Goal: Information Seeking & Learning: Learn about a topic

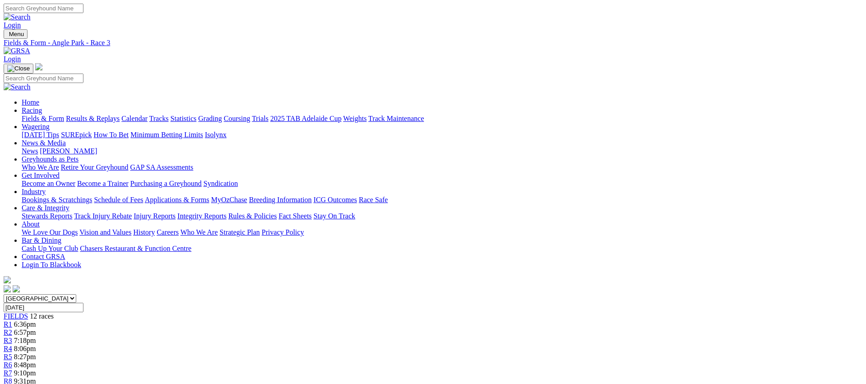
click at [64, 115] on link "Fields & Form" at bounding box center [43, 119] width 42 height 8
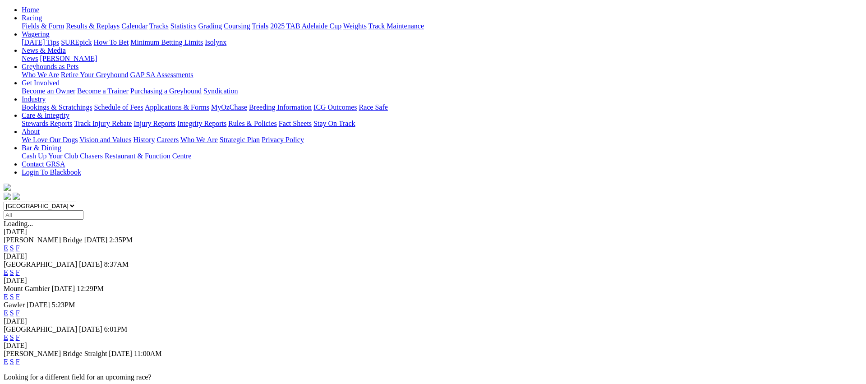
scroll to position [89, 0]
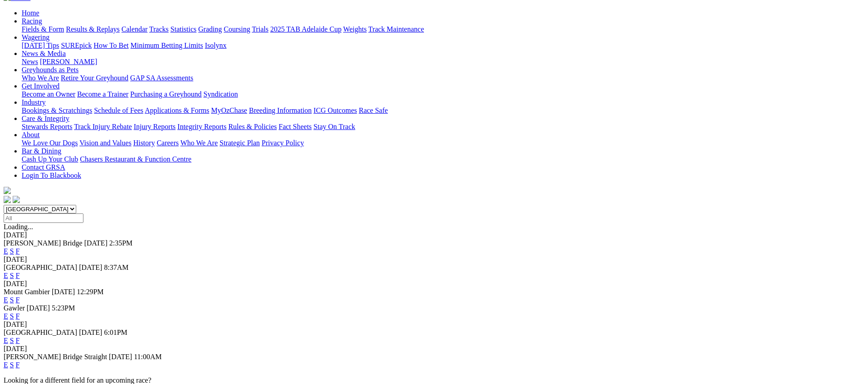
click at [8, 247] on link "E" at bounding box center [6, 251] width 5 height 8
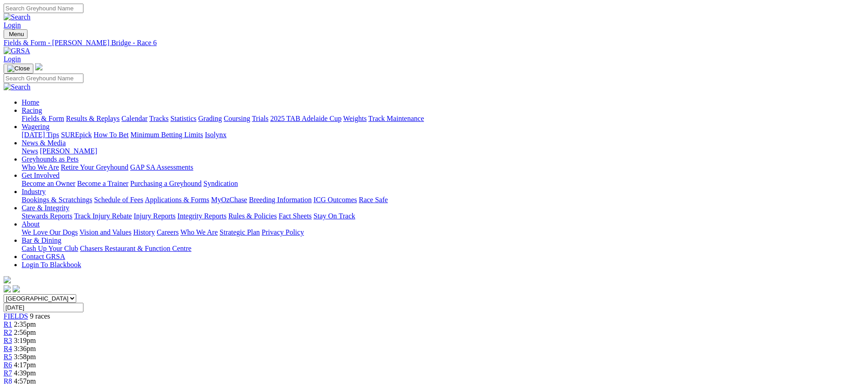
click at [64, 115] on link "Fields & Form" at bounding box center [43, 119] width 42 height 8
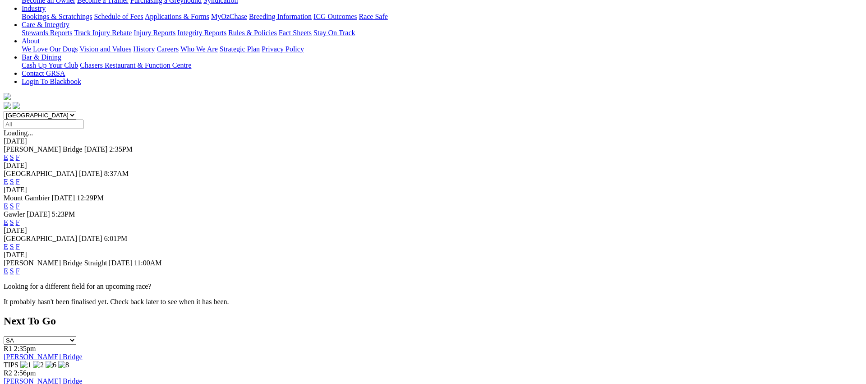
scroll to position [205, 0]
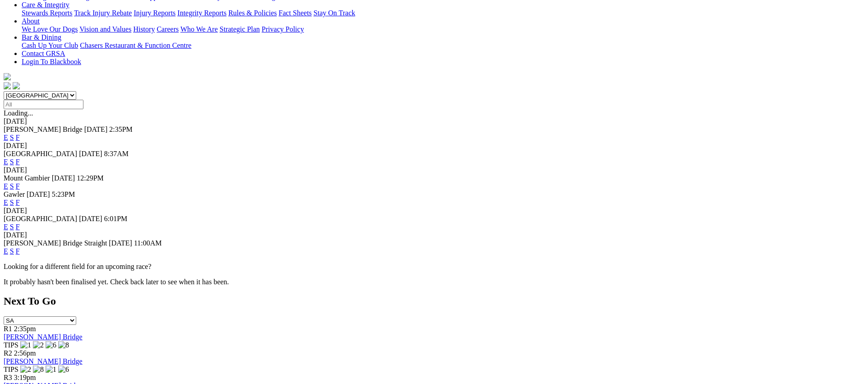
click at [20, 247] on link "F" at bounding box center [18, 251] width 4 height 8
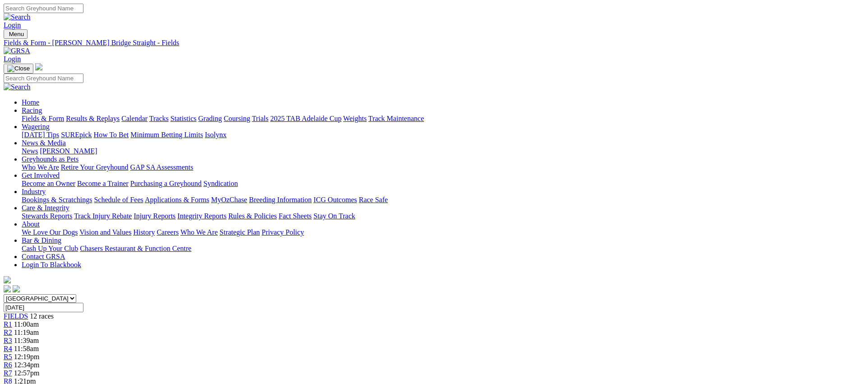
click at [64, 115] on link "Fields & Form" at bounding box center [43, 119] width 42 height 8
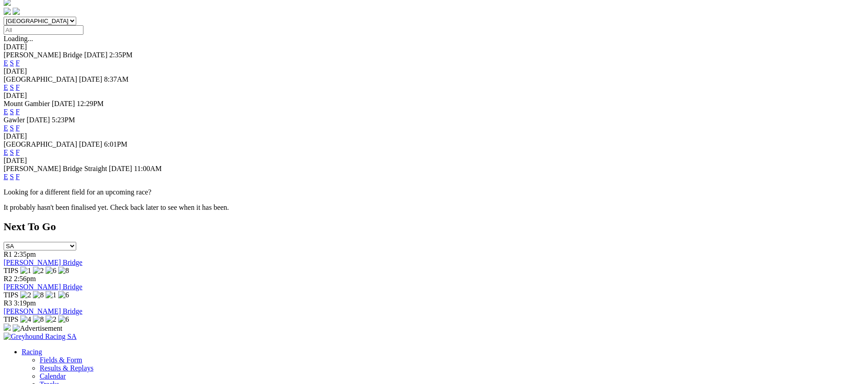
scroll to position [278, 0]
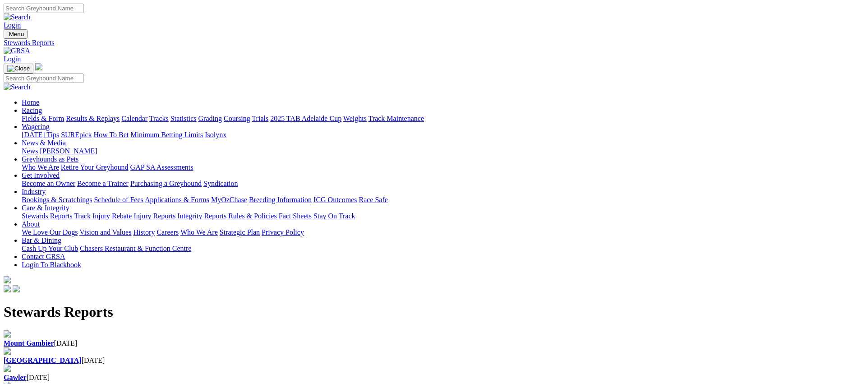
click at [308, 356] on div "[GEOGRAPHIC_DATA] [DATE]" at bounding box center [433, 360] width 859 height 8
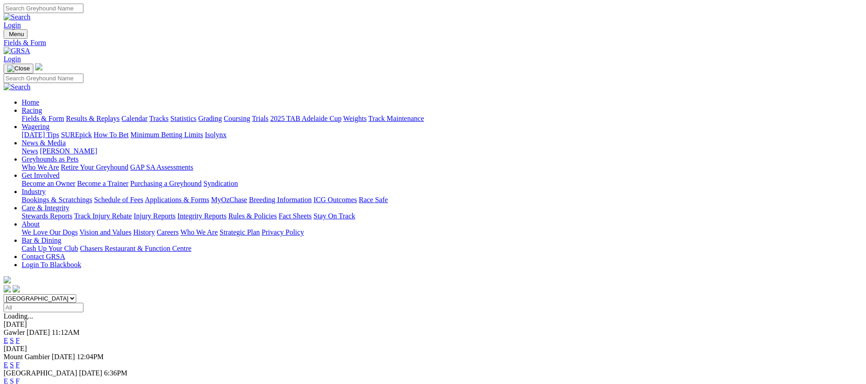
click at [64, 115] on link "Fields & Form" at bounding box center [43, 119] width 42 height 8
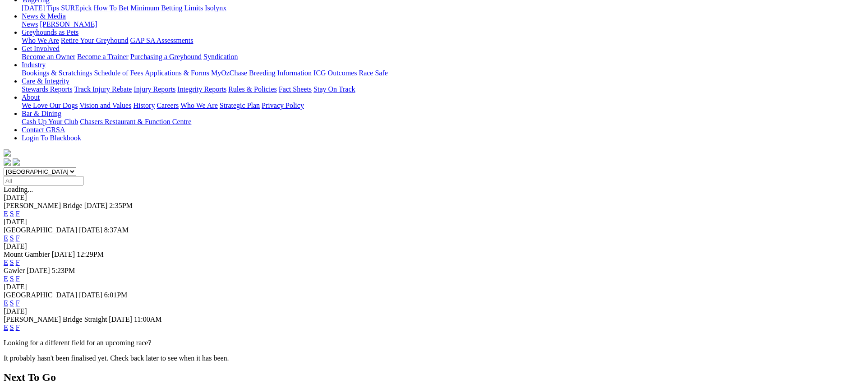
scroll to position [130, 0]
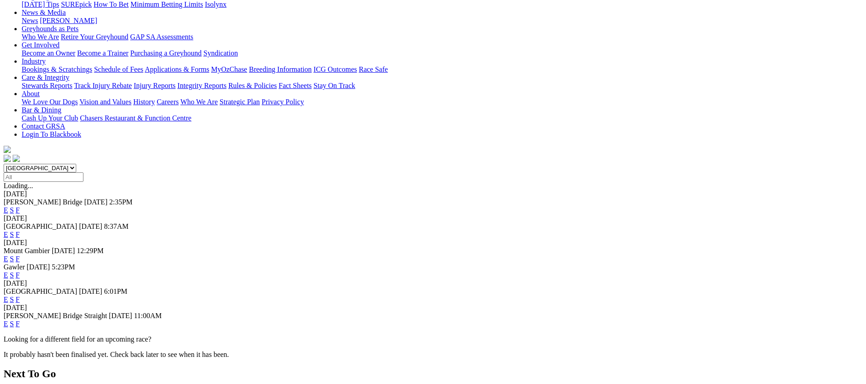
click at [20, 296] on link "F" at bounding box center [18, 300] width 4 height 8
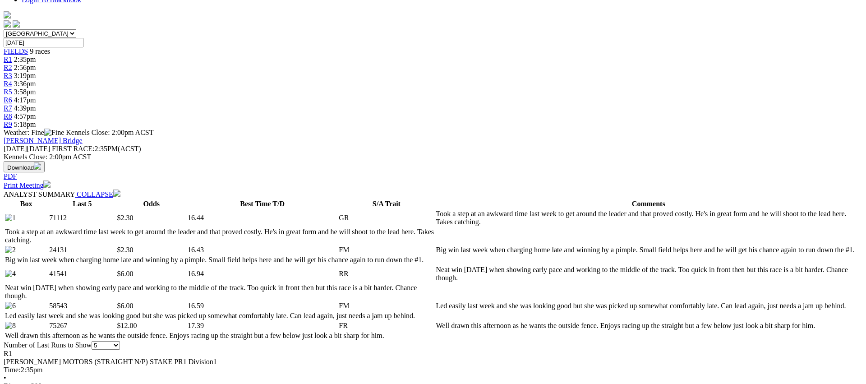
scroll to position [320, 0]
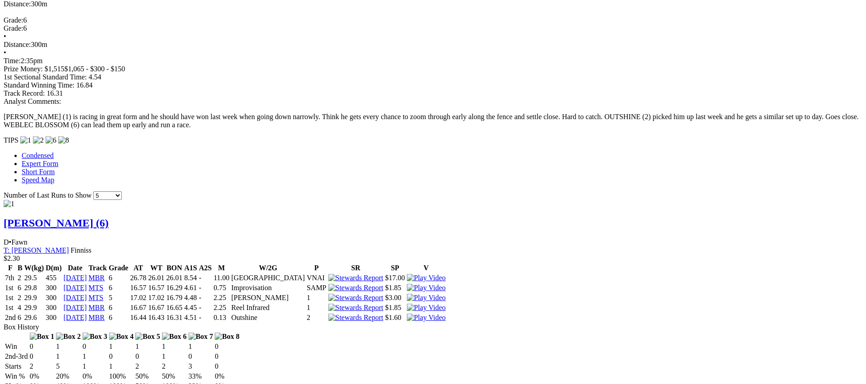
scroll to position [646, 0]
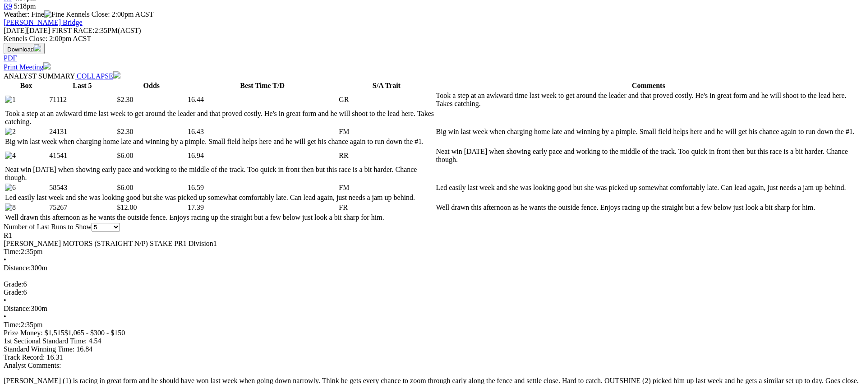
scroll to position [389, 0]
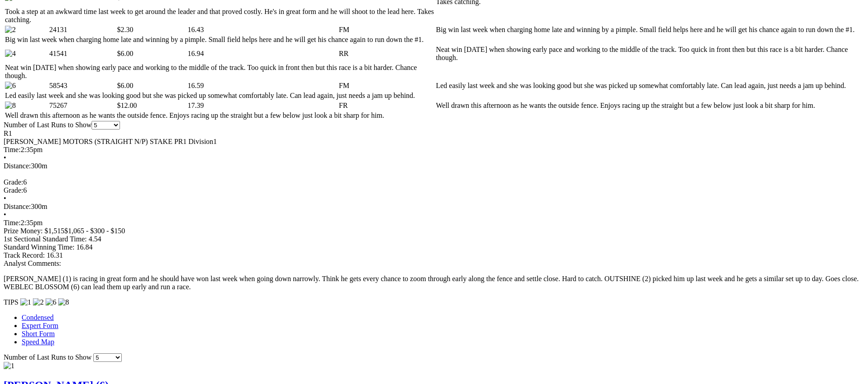
scroll to position [486, 0]
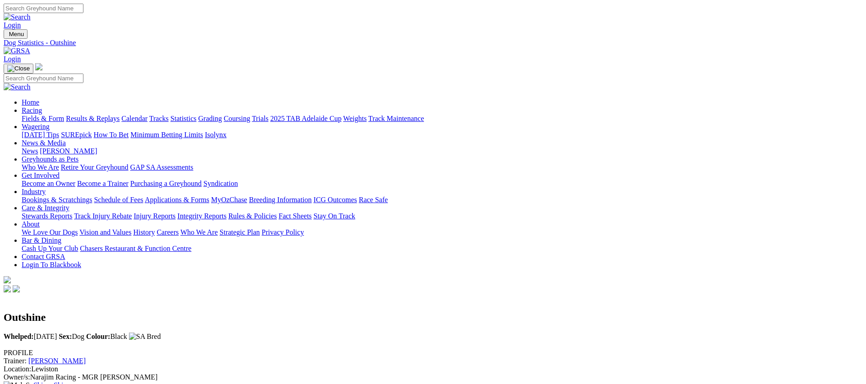
drag, startPoint x: 257, startPoint y: 274, endPoint x: 245, endPoint y: 259, distance: 19.6
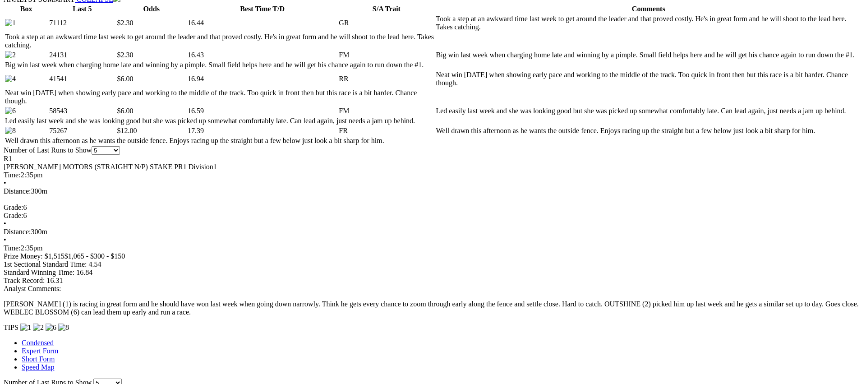
scroll to position [462, 0]
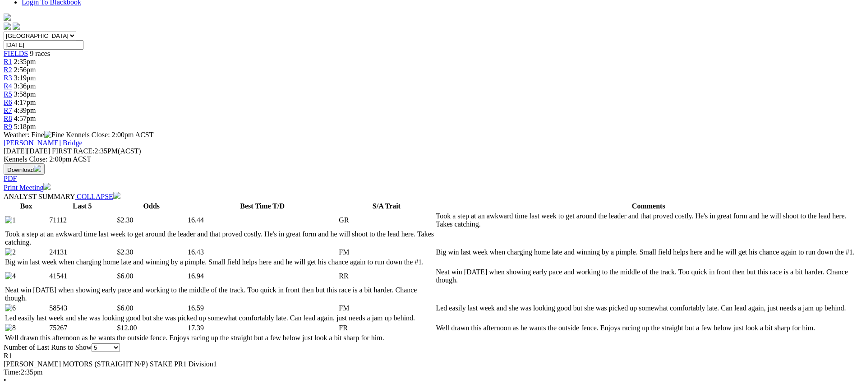
scroll to position [0, 0]
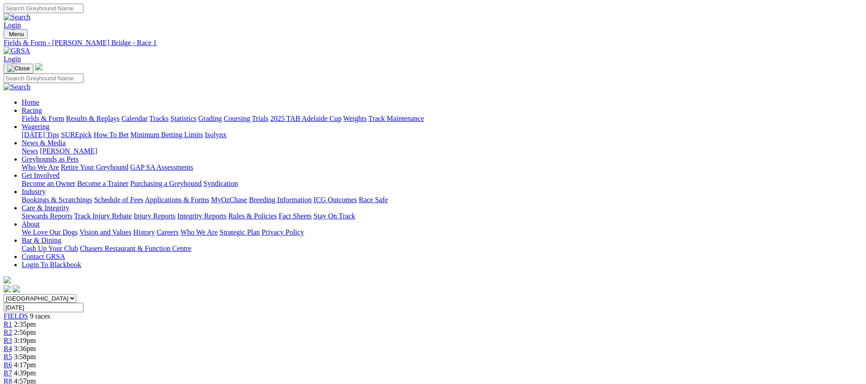
click at [12, 328] on link "R2" at bounding box center [8, 332] width 9 height 8
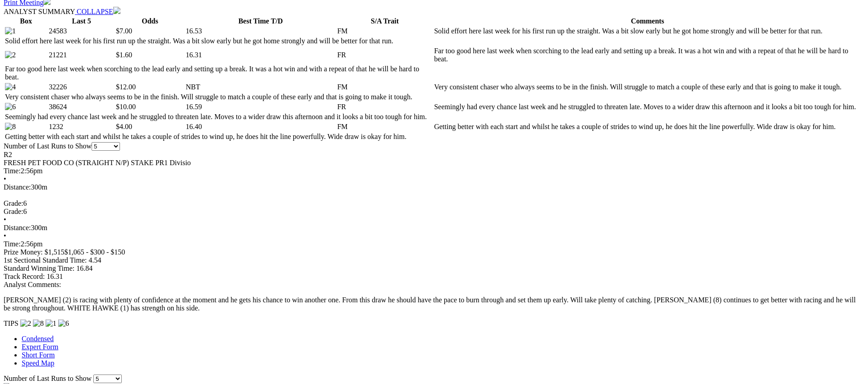
scroll to position [447, 0]
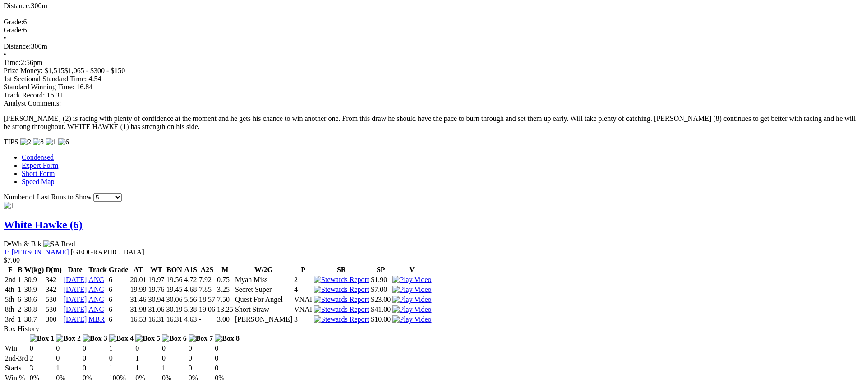
scroll to position [629, 0]
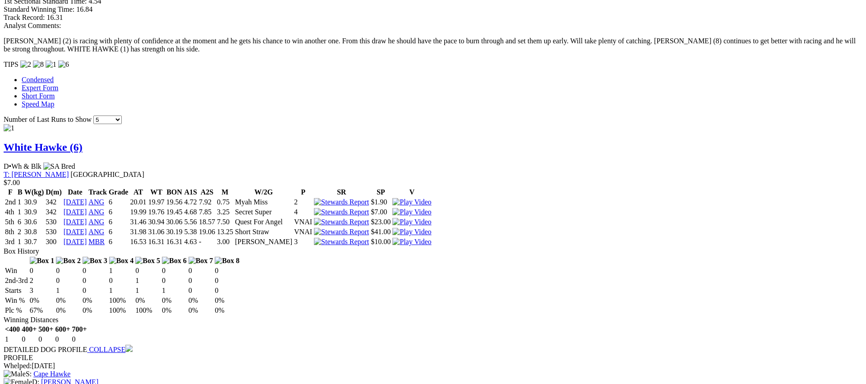
scroll to position [708, 0]
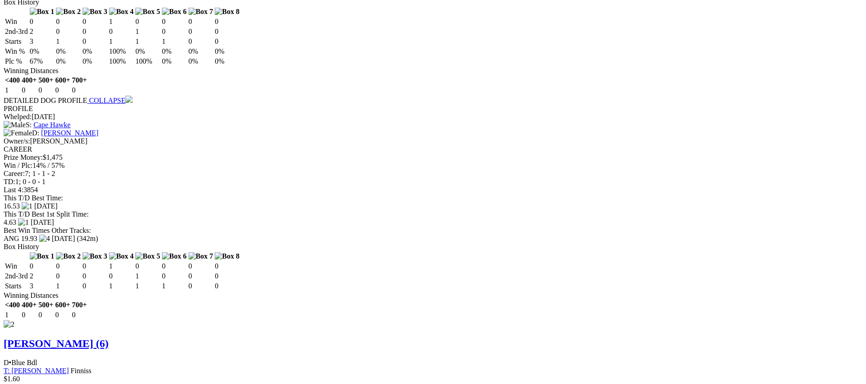
scroll to position [948, 0]
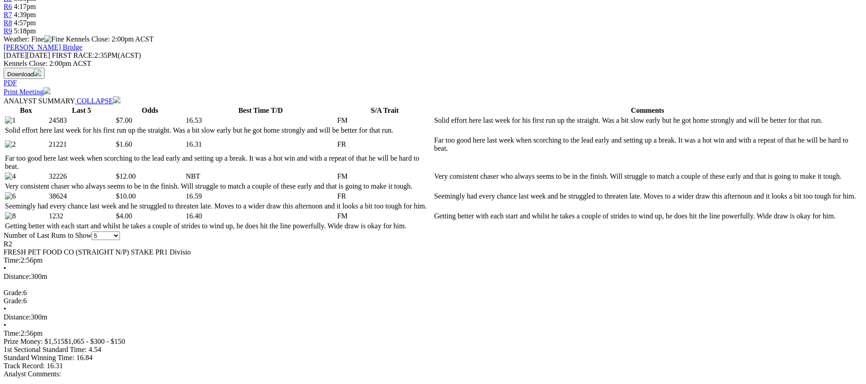
scroll to position [0, 0]
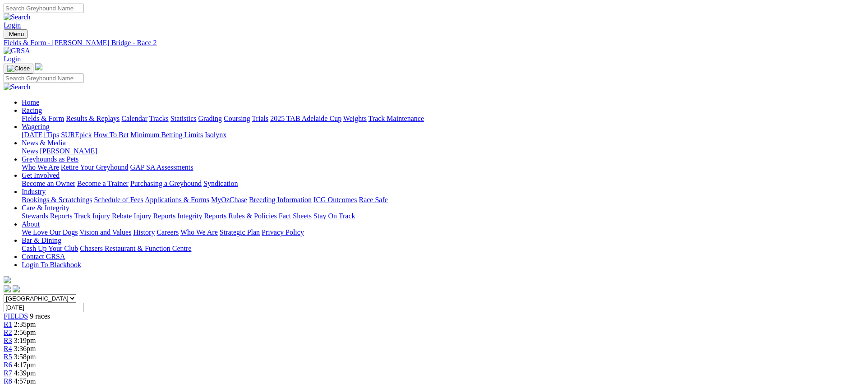
click at [12, 337] on span "R3" at bounding box center [8, 341] width 9 height 8
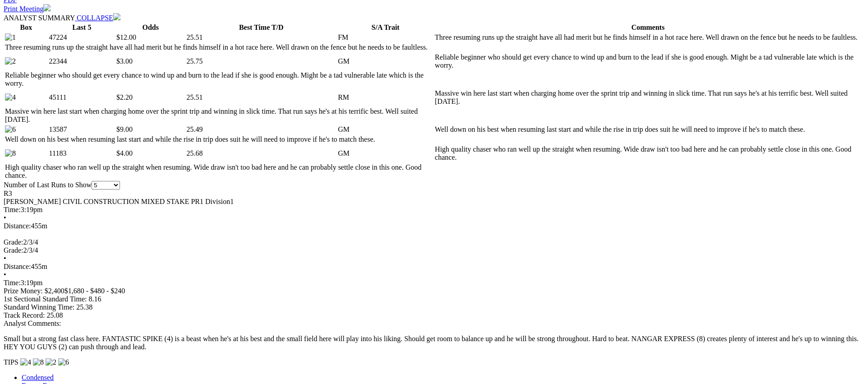
scroll to position [442, 0]
drag, startPoint x: 720, startPoint y: 134, endPoint x: 693, endPoint y: 134, distance: 27.1
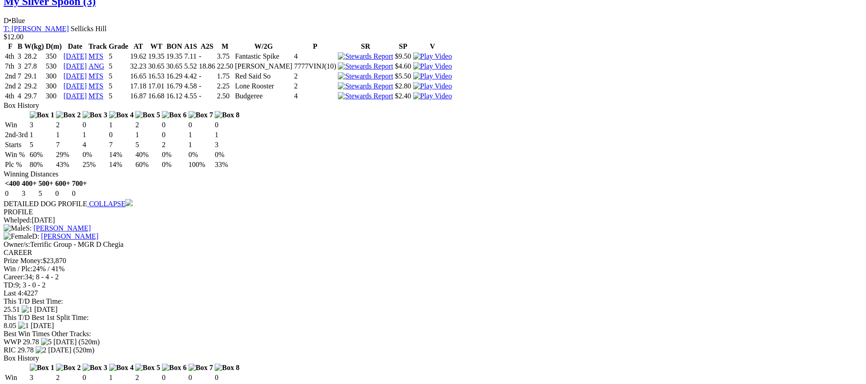
scroll to position [0, 0]
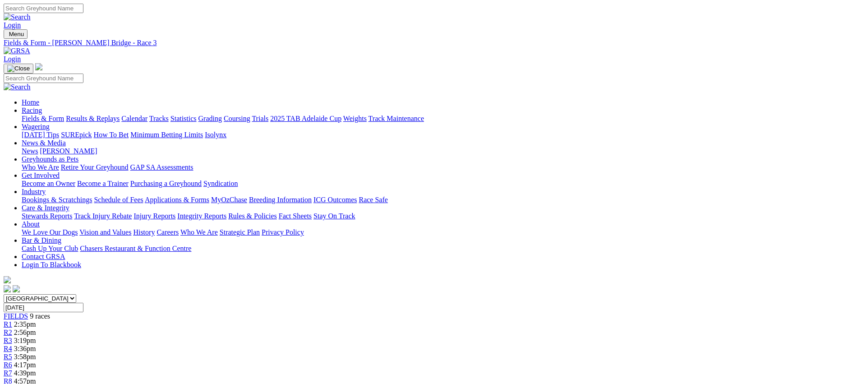
click at [404, 345] on div "R4 3:36pm" at bounding box center [433, 349] width 859 height 8
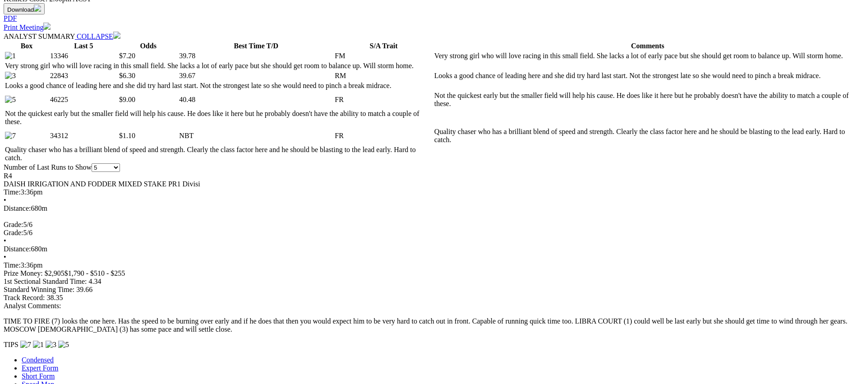
scroll to position [426, 0]
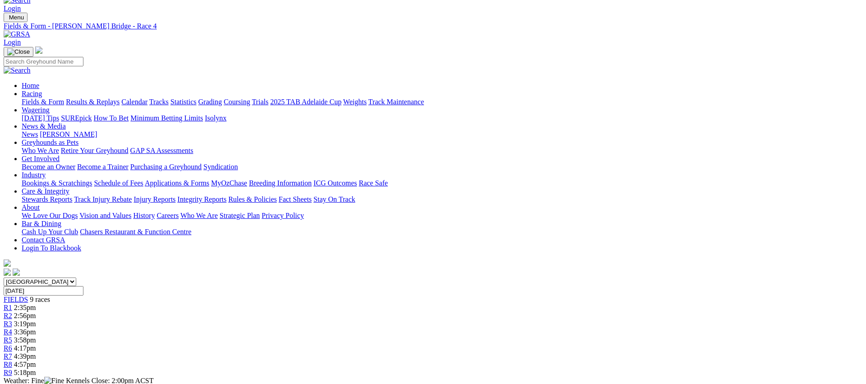
scroll to position [0, 0]
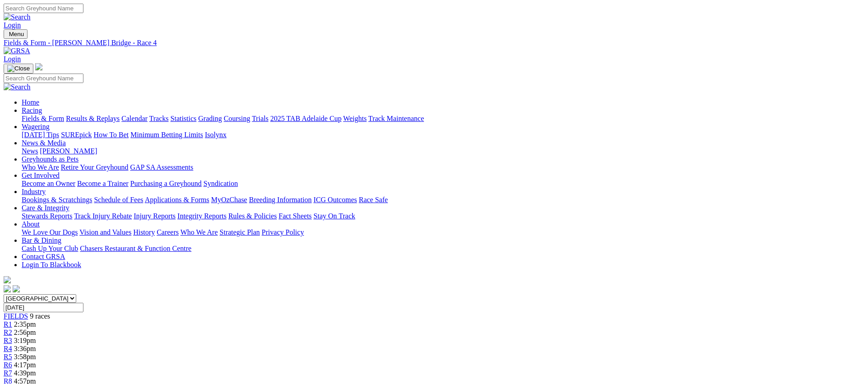
click at [461, 353] on div "R5 3:58pm" at bounding box center [433, 357] width 859 height 8
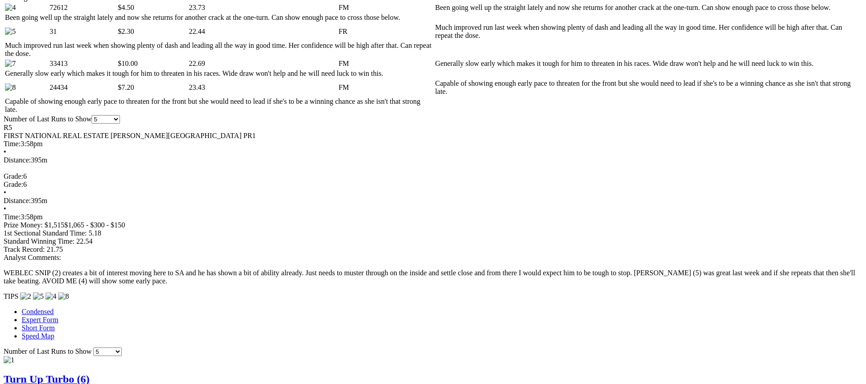
scroll to position [532, 0]
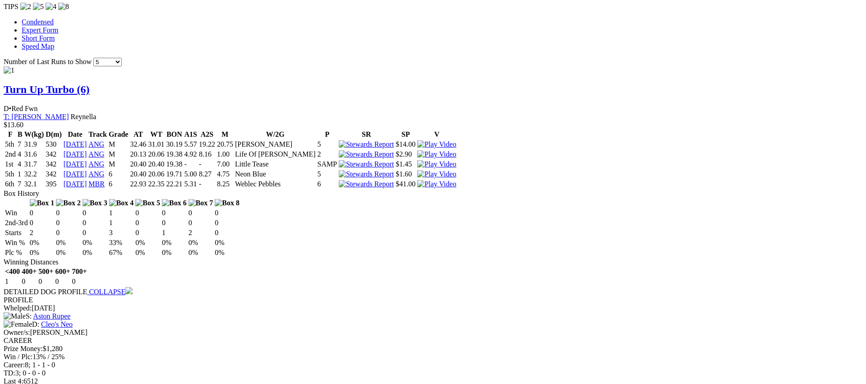
scroll to position [823, 0]
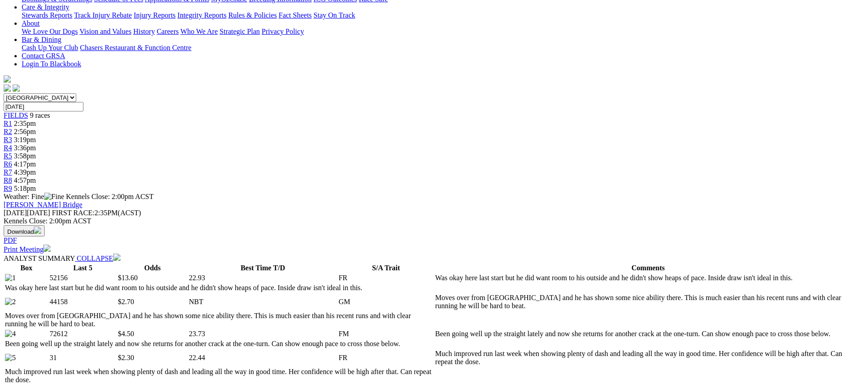
scroll to position [0, 0]
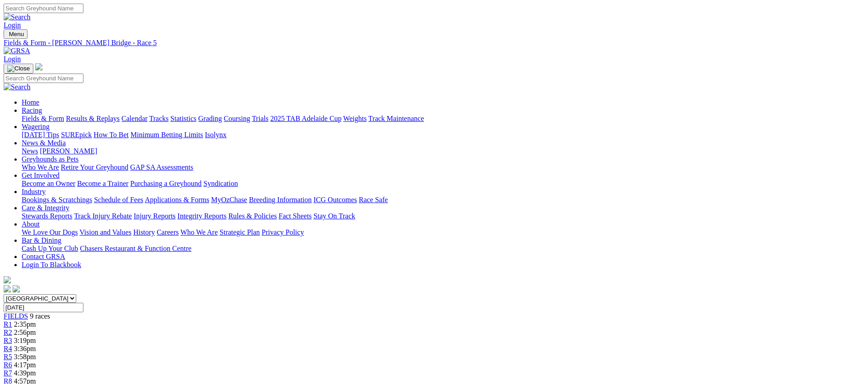
click at [12, 361] on span "R6" at bounding box center [8, 365] width 9 height 8
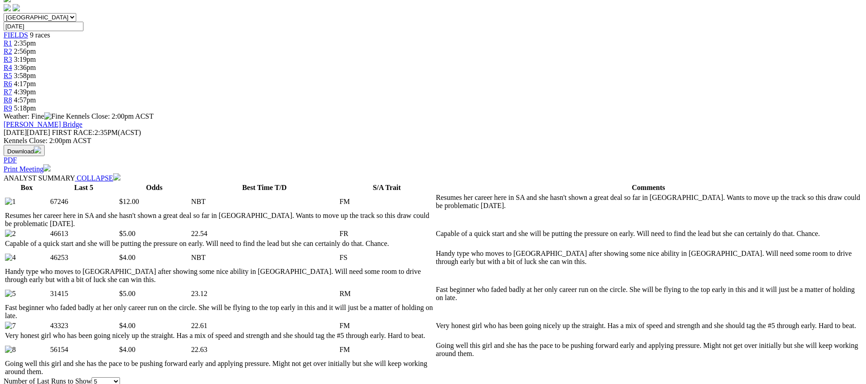
scroll to position [284, 0]
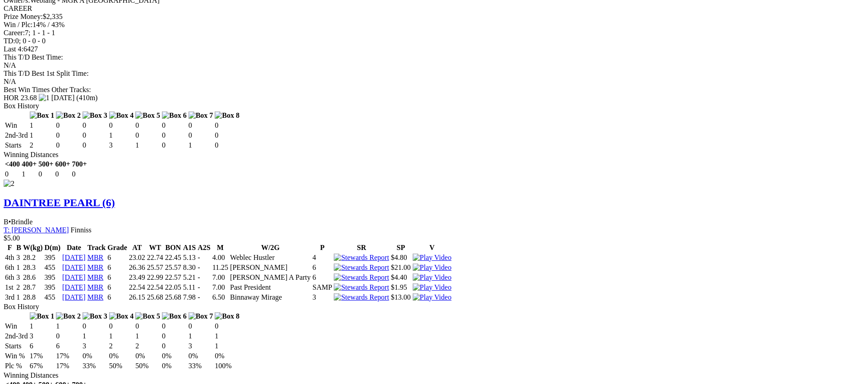
scroll to position [1162, 0]
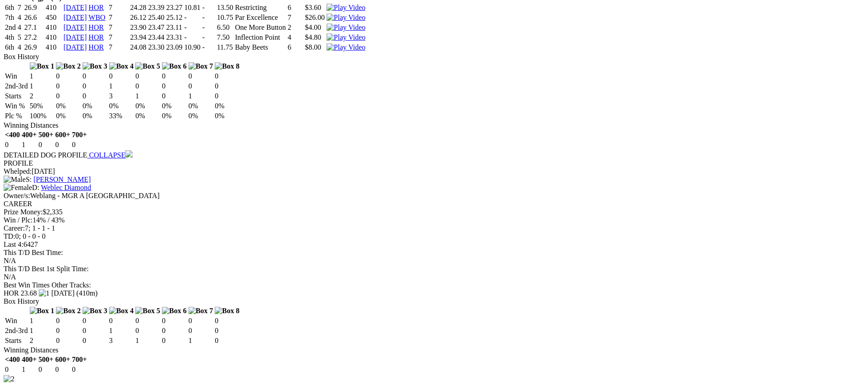
scroll to position [991, 0]
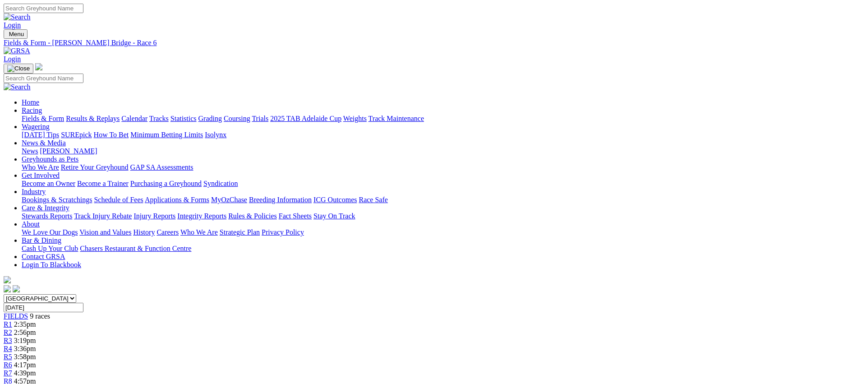
click at [12, 369] on span "R7" at bounding box center [8, 373] width 9 height 8
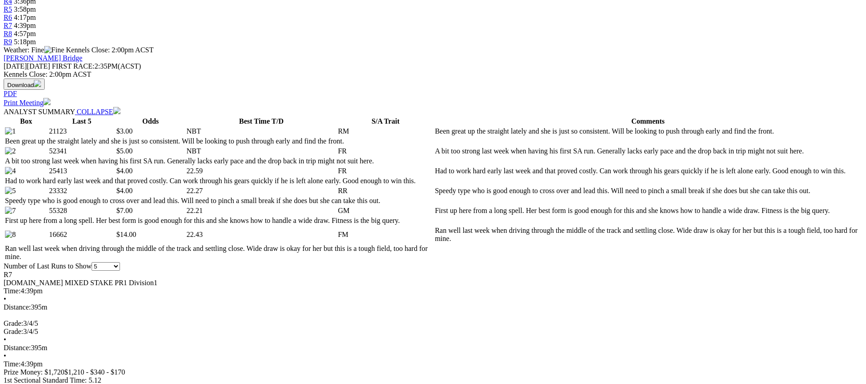
scroll to position [353, 0]
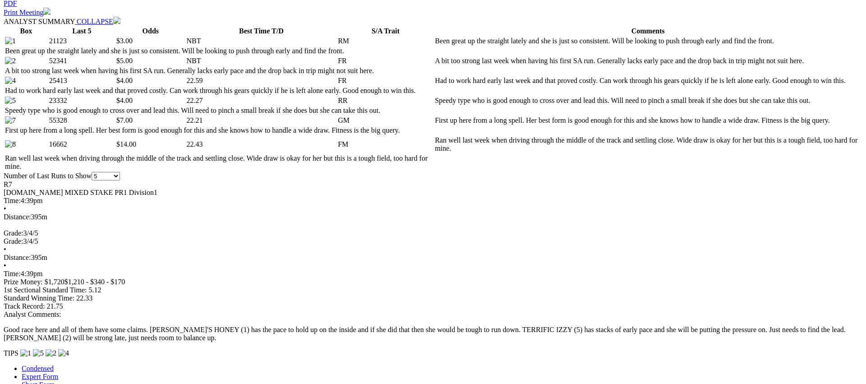
scroll to position [438, 0]
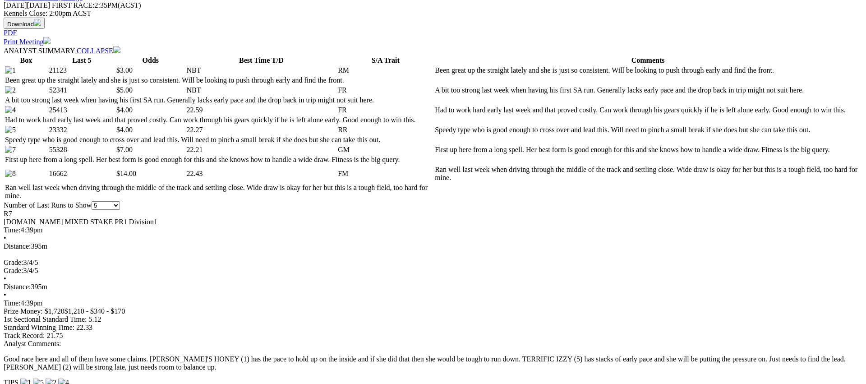
scroll to position [409, 0]
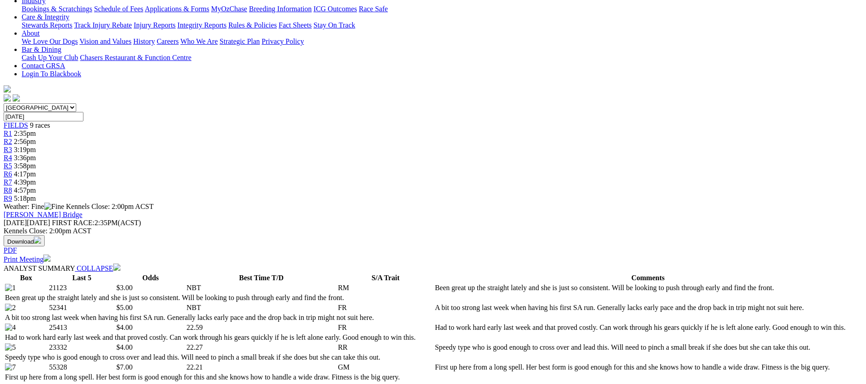
scroll to position [0, 0]
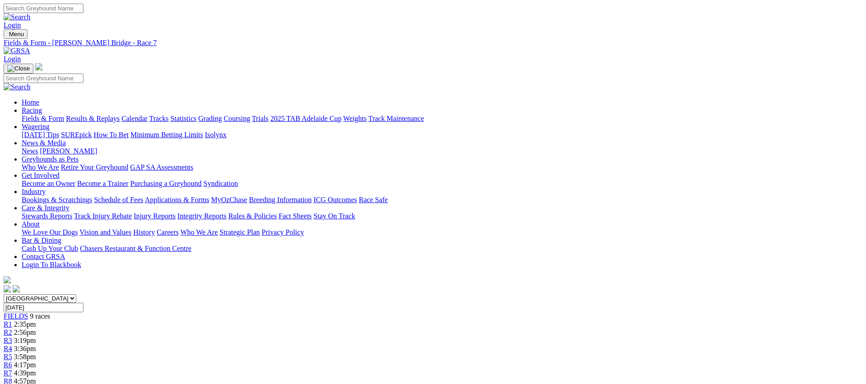
click at [36, 377] on span "4:57pm" at bounding box center [25, 381] width 22 height 8
click at [64, 115] on link "Fields & Form" at bounding box center [43, 119] width 42 height 8
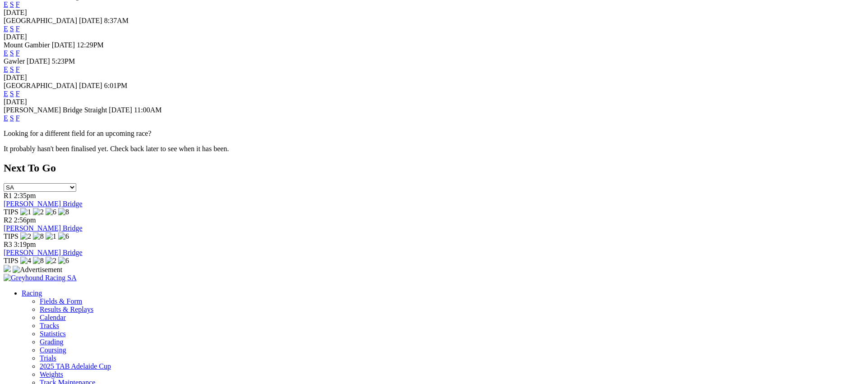
scroll to position [342, 0]
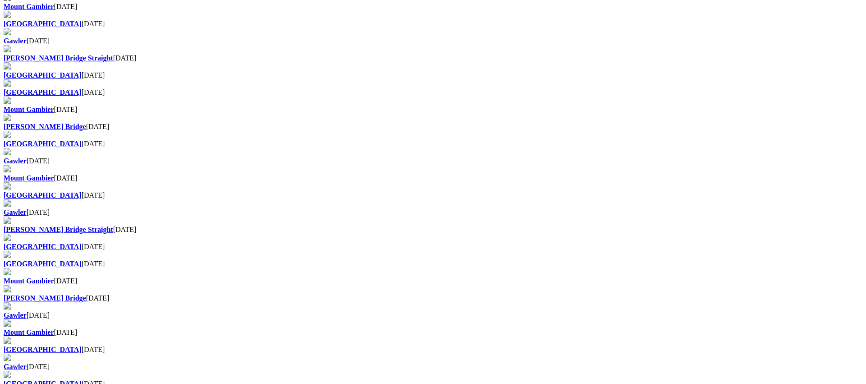
scroll to position [492, 0]
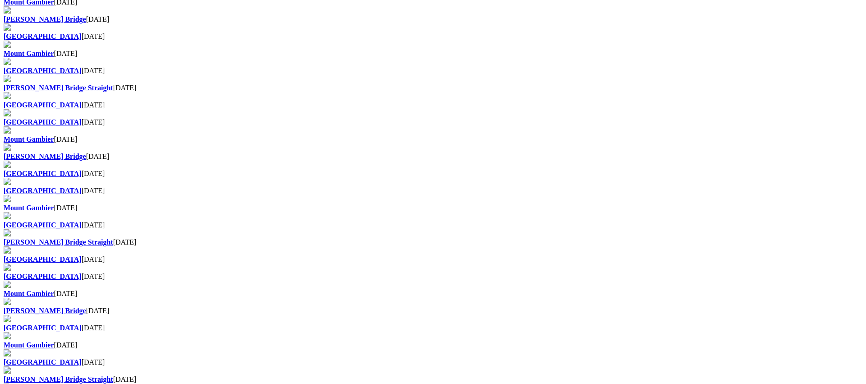
scroll to position [651, 0]
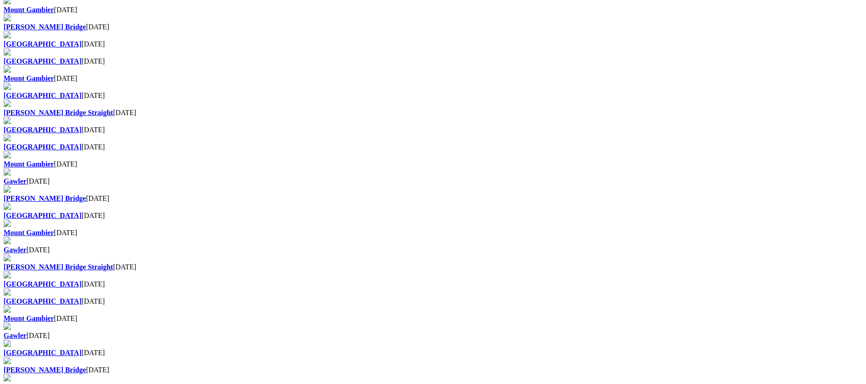
scroll to position [626, 0]
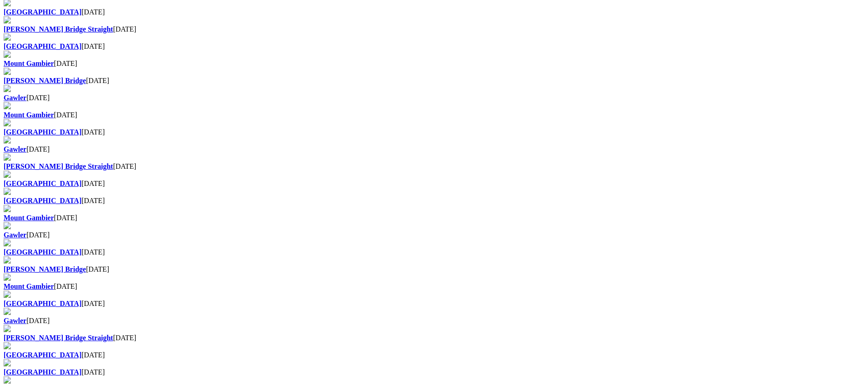
scroll to position [609, 0]
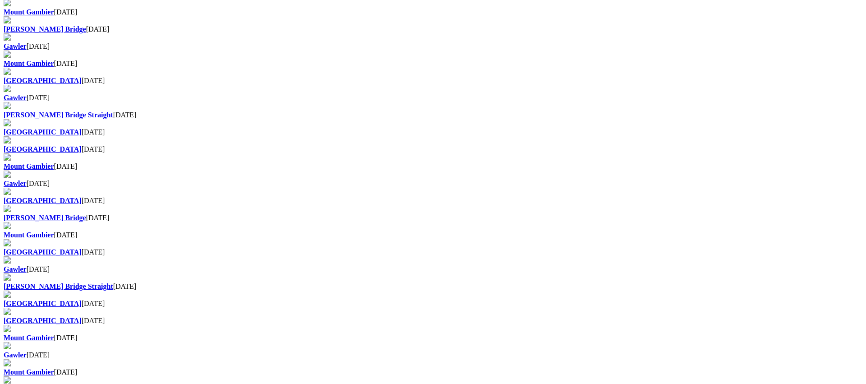
scroll to position [555, 0]
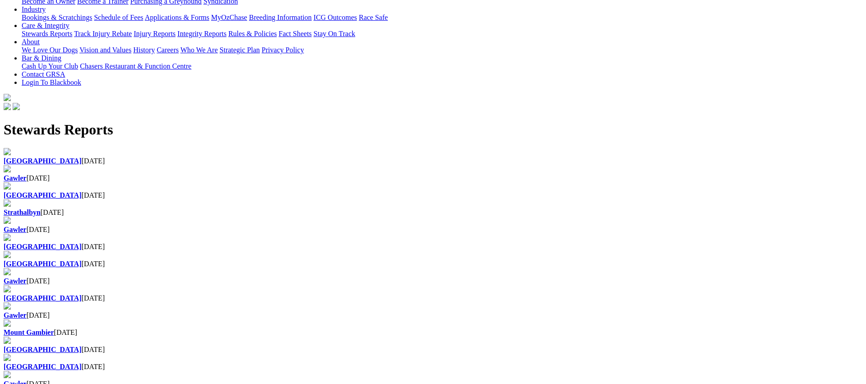
scroll to position [184, 0]
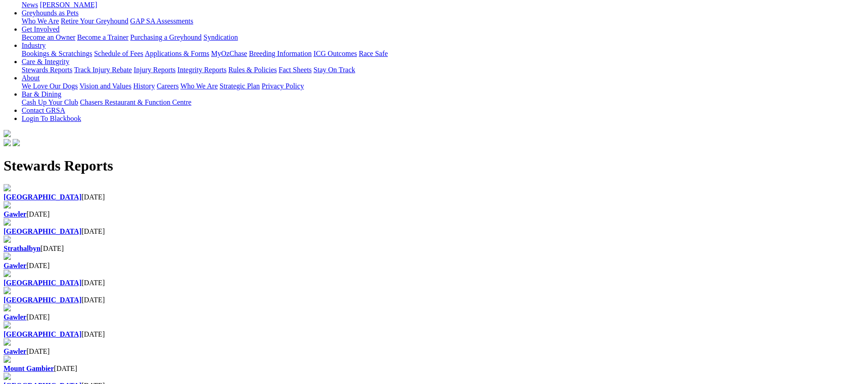
scroll to position [157, 0]
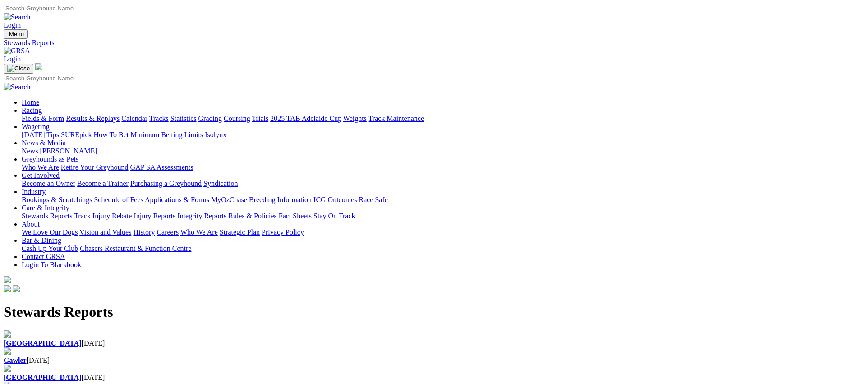
click at [72, 212] on link "Stewards Reports" at bounding box center [47, 216] width 51 height 8
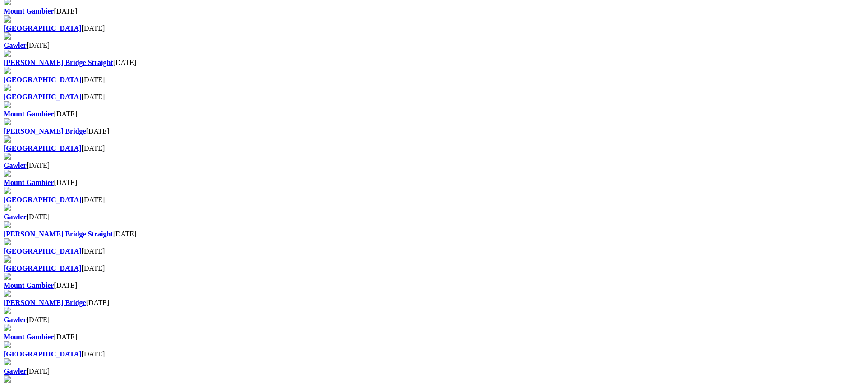
scroll to position [490, 0]
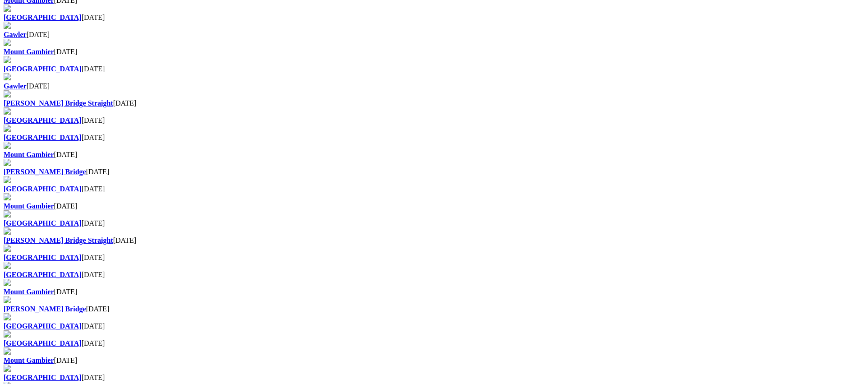
scroll to position [499, 0]
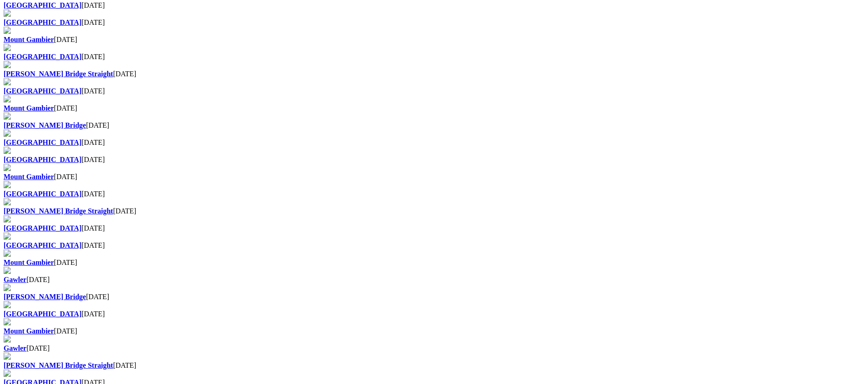
scroll to position [532, 0]
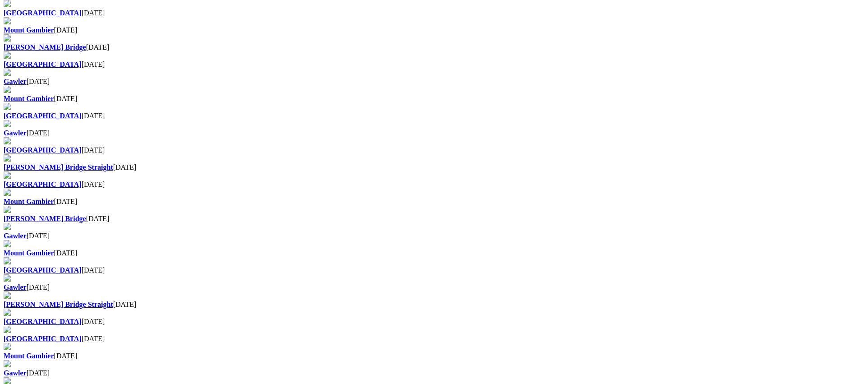
scroll to position [486, 0]
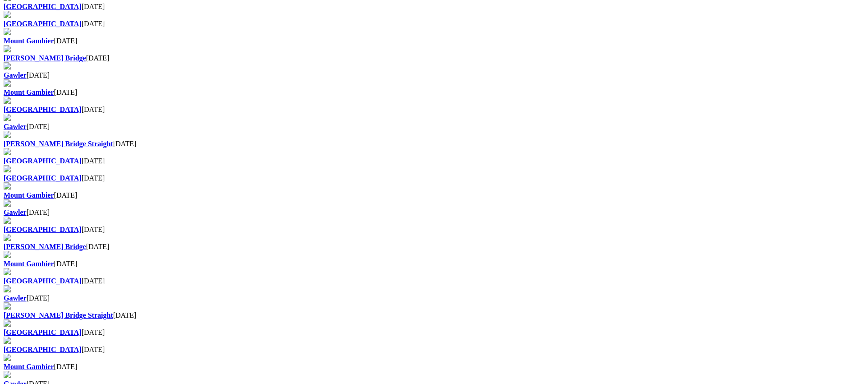
scroll to position [527, 0]
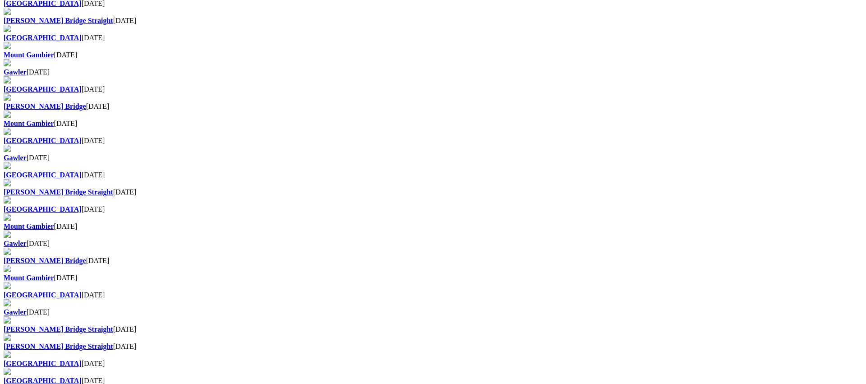
scroll to position [550, 0]
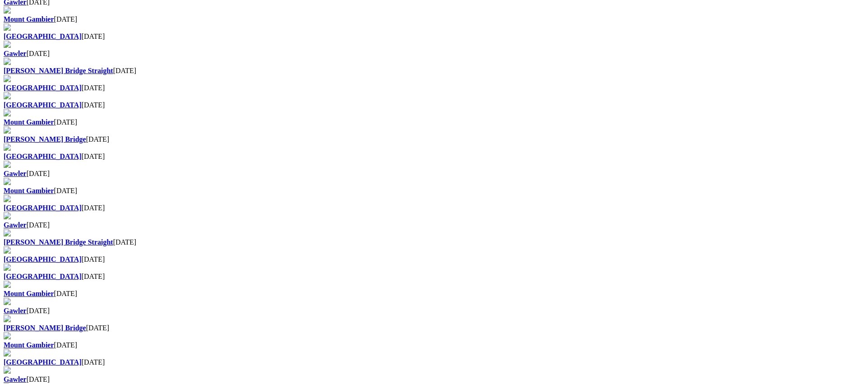
scroll to position [395, 0]
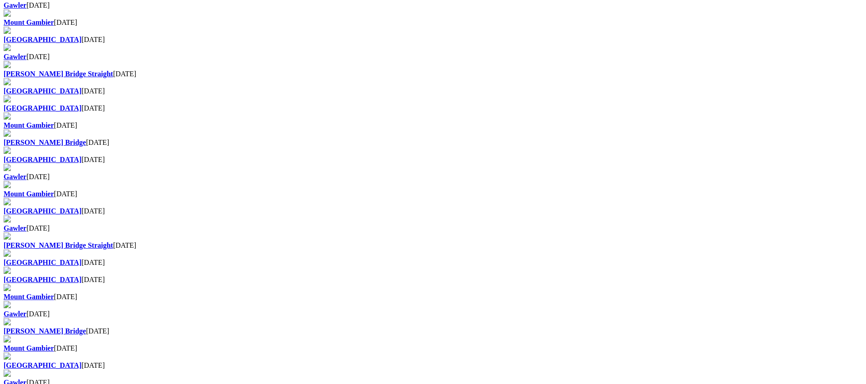
scroll to position [499, 0]
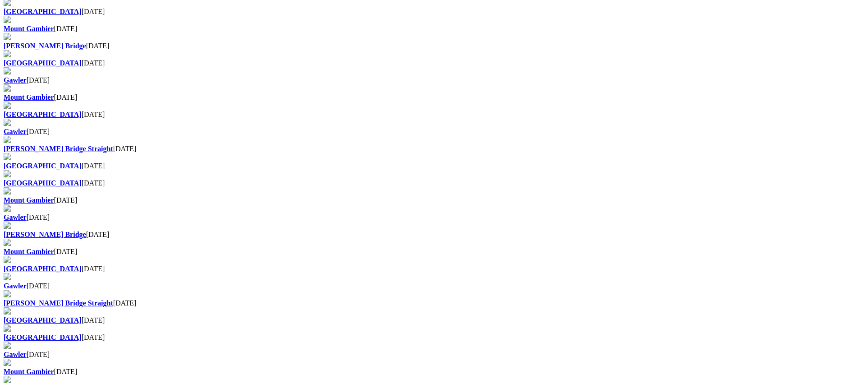
scroll to position [485, 0]
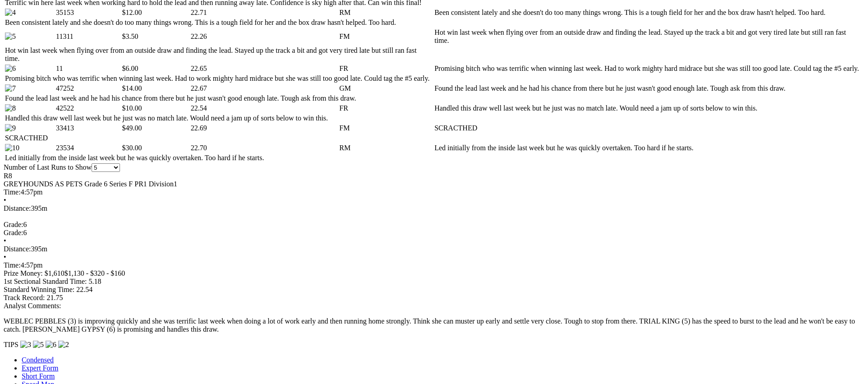
scroll to position [501, 0]
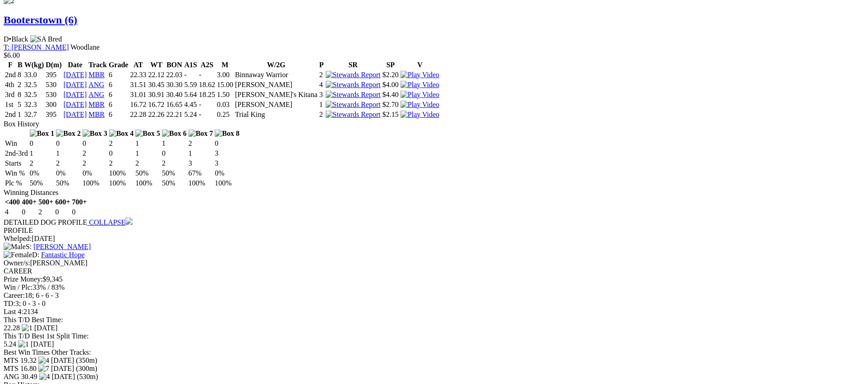
scroll to position [1410, 0]
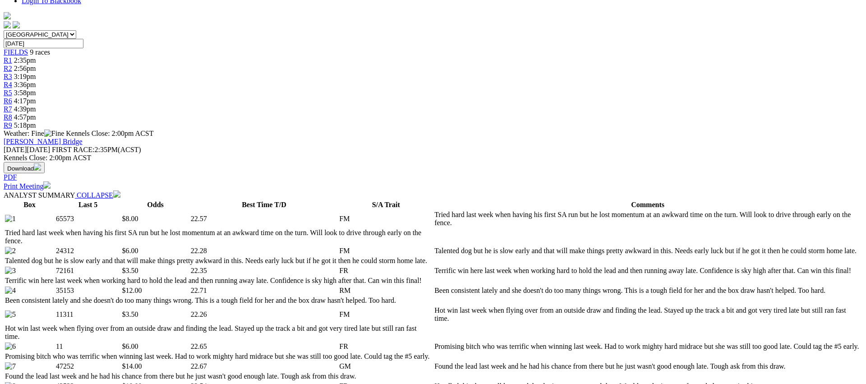
scroll to position [0, 0]
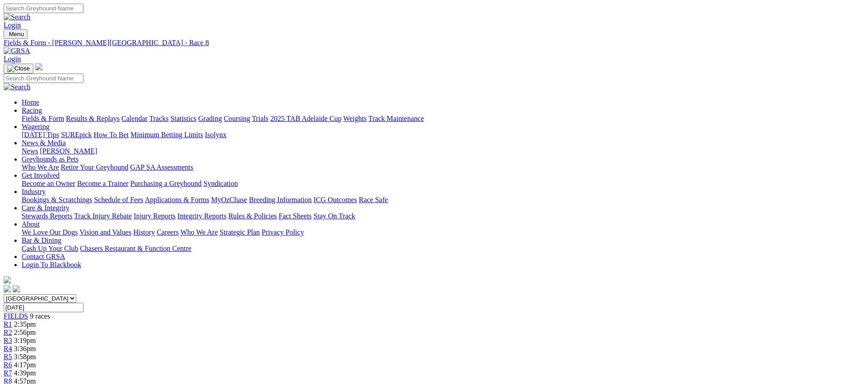
click at [36, 384] on span "5:18pm" at bounding box center [25, 389] width 22 height 8
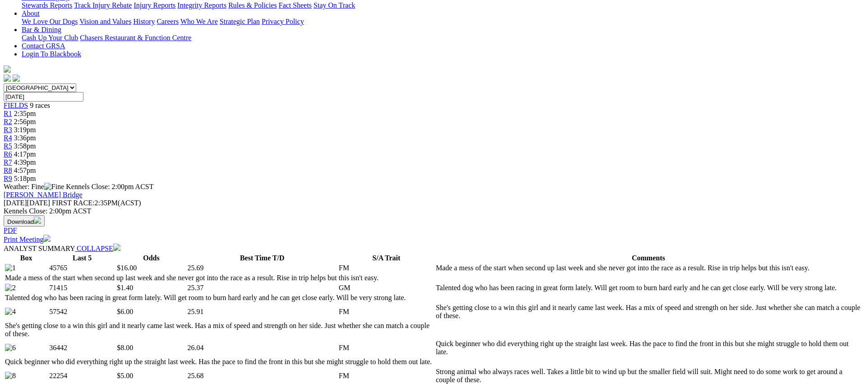
scroll to position [273, 0]
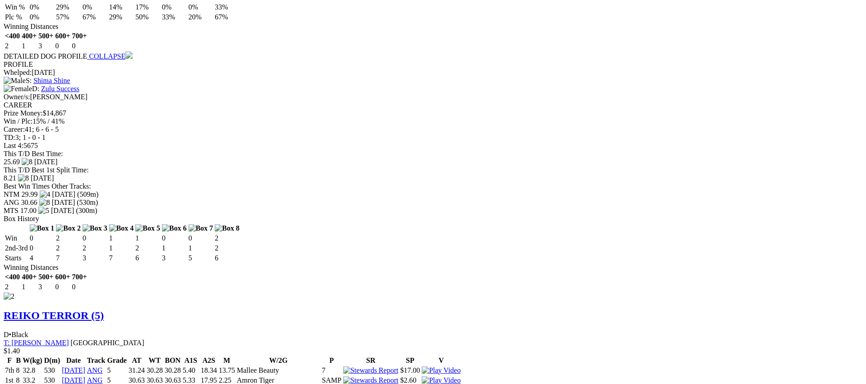
scroll to position [1022, 0]
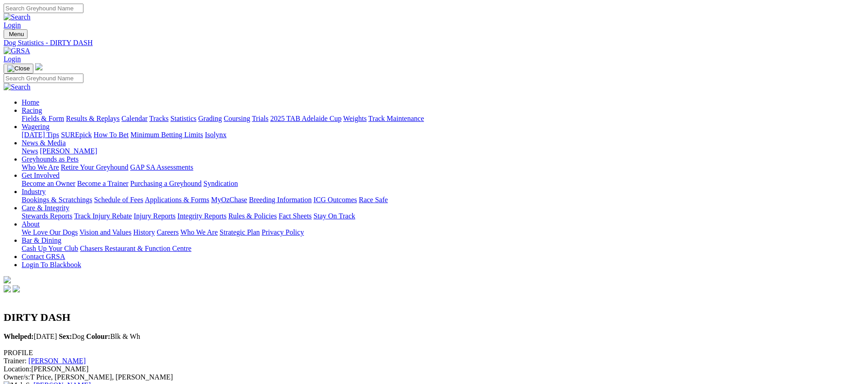
click at [64, 115] on link "Fields & Form" at bounding box center [43, 119] width 42 height 8
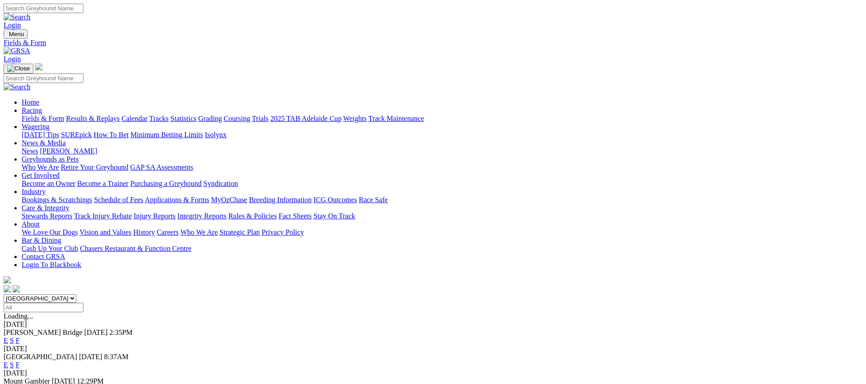
click at [64, 115] on link "Fields & Form" at bounding box center [43, 119] width 42 height 8
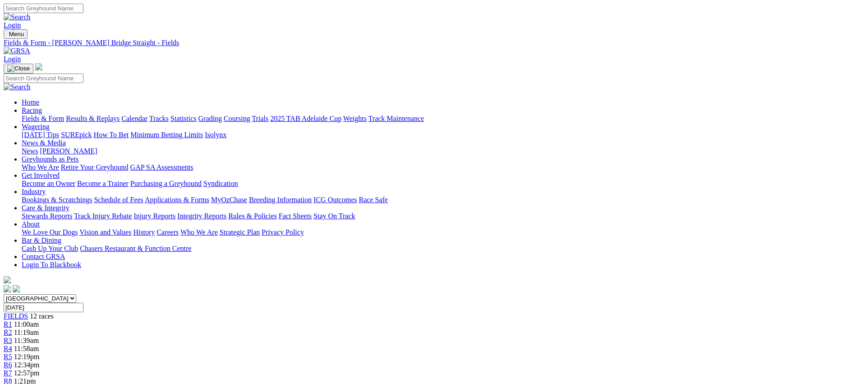
click at [64, 115] on link "Fields & Form" at bounding box center [43, 119] width 42 height 8
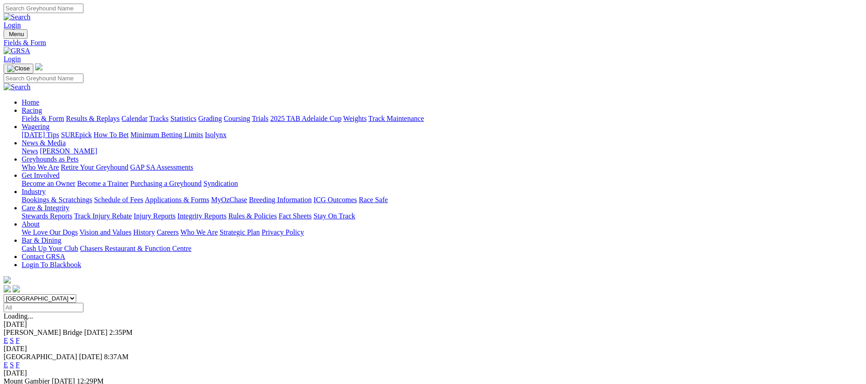
click at [8, 337] on link "E" at bounding box center [6, 341] width 5 height 8
click at [8, 361] on link "E" at bounding box center [6, 365] width 5 height 8
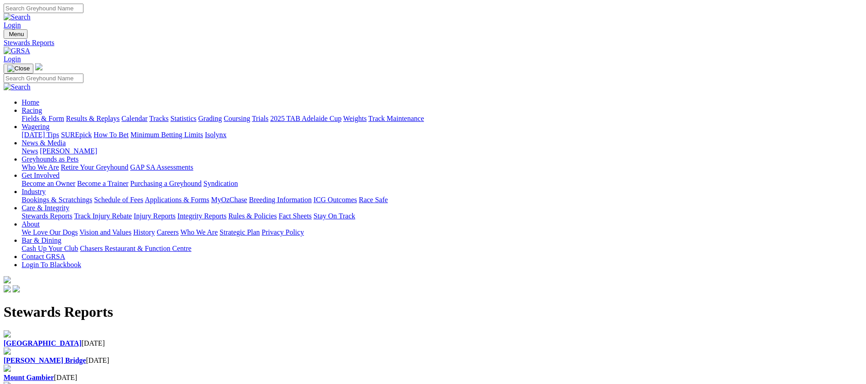
click at [42, 106] on link "Racing" at bounding box center [32, 110] width 20 height 8
click at [64, 115] on link "Fields & Form" at bounding box center [43, 119] width 42 height 8
